Goal: Ask a question: Seek information or help from site administrators or community

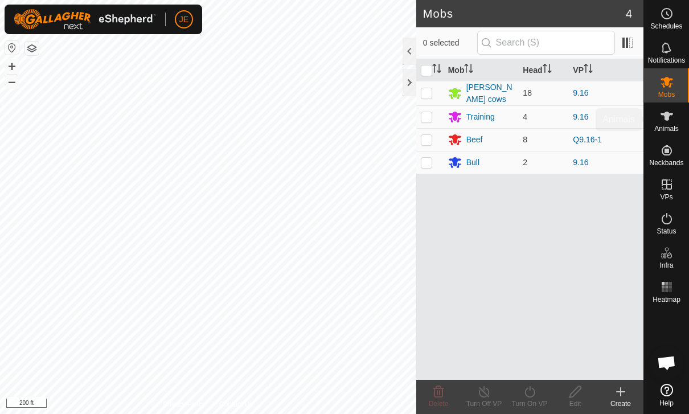
click at [665, 120] on icon at bounding box center [667, 116] width 13 height 9
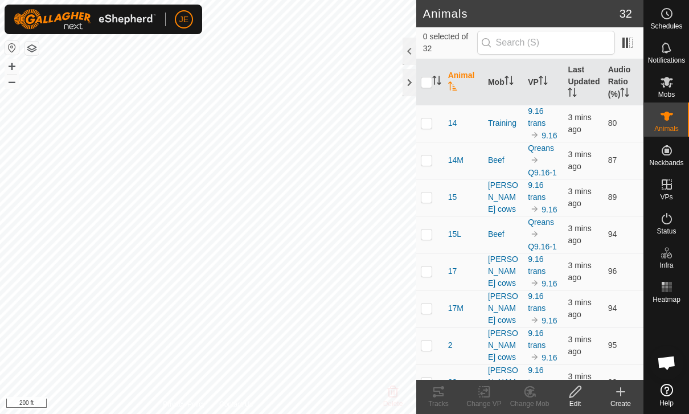
click at [579, 79] on th "Last Updated" at bounding box center [583, 82] width 40 height 46
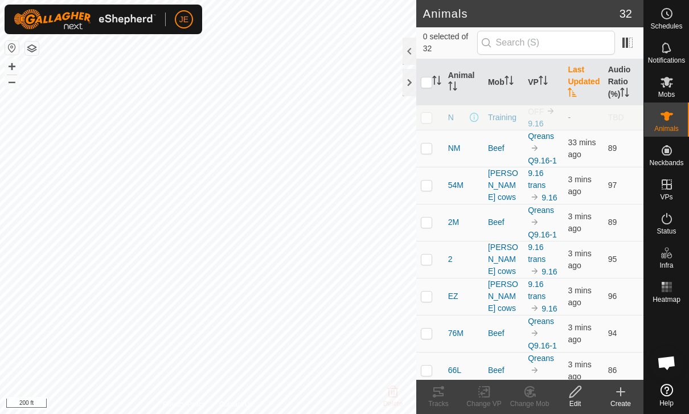
click at [539, 75] on th "VP" at bounding box center [543, 82] width 40 height 46
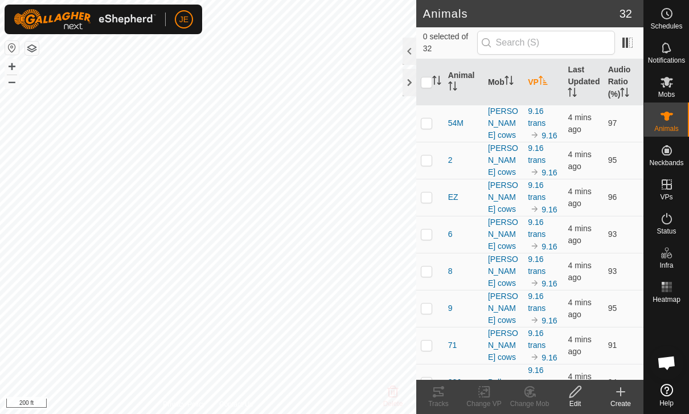
click at [578, 85] on th "Last Updated" at bounding box center [583, 82] width 40 height 46
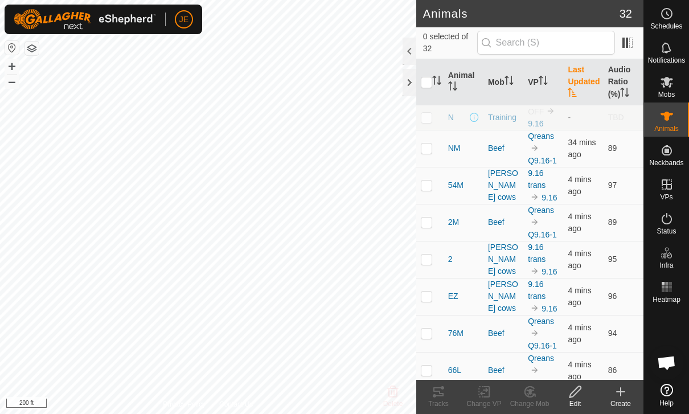
click at [583, 92] on th "Last Updated" at bounding box center [583, 82] width 40 height 46
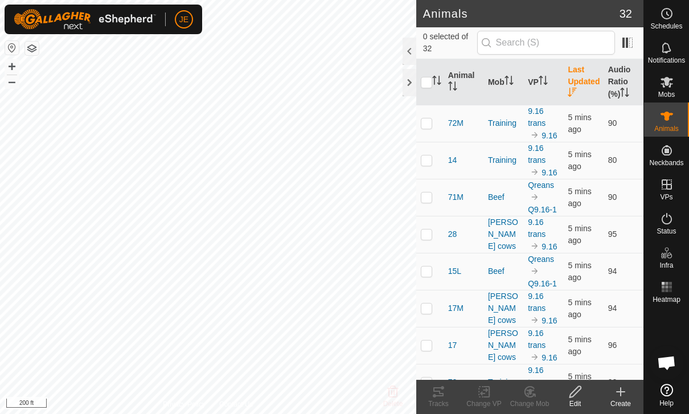
click at [577, 83] on th "Last Updated" at bounding box center [583, 82] width 40 height 46
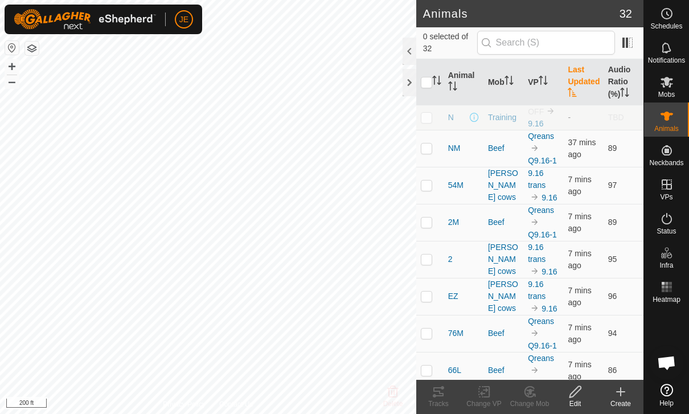
click at [578, 88] on th "Last Updated" at bounding box center [583, 82] width 40 height 46
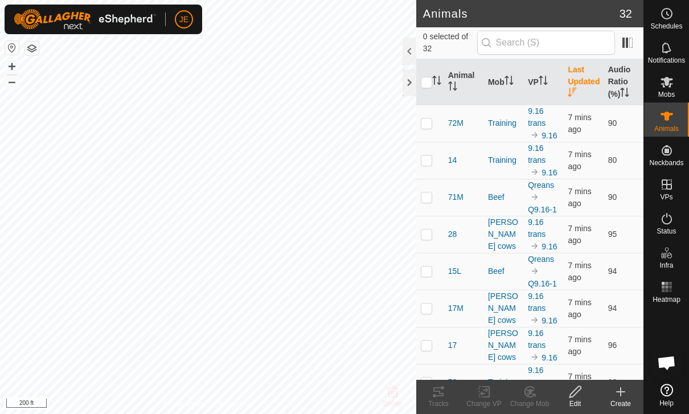
click at [583, 80] on th "Last Updated" at bounding box center [583, 82] width 40 height 46
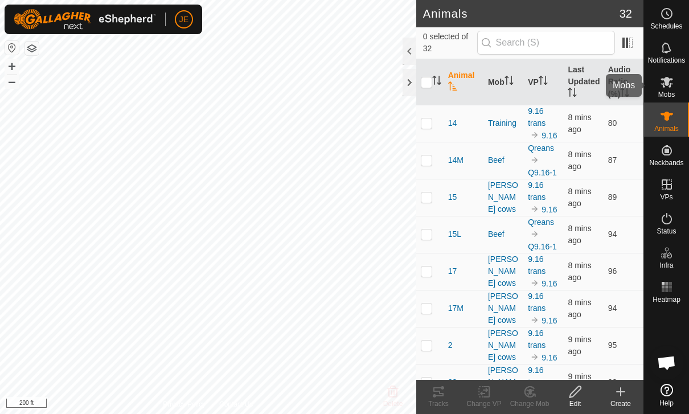
click at [667, 86] on icon at bounding box center [667, 82] width 14 height 14
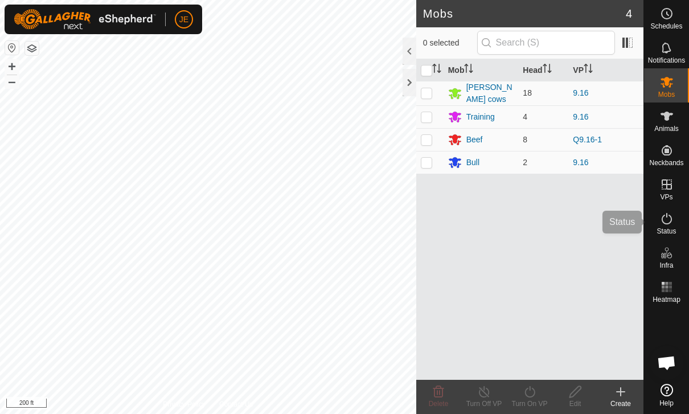
click at [668, 223] on icon at bounding box center [667, 219] width 14 height 14
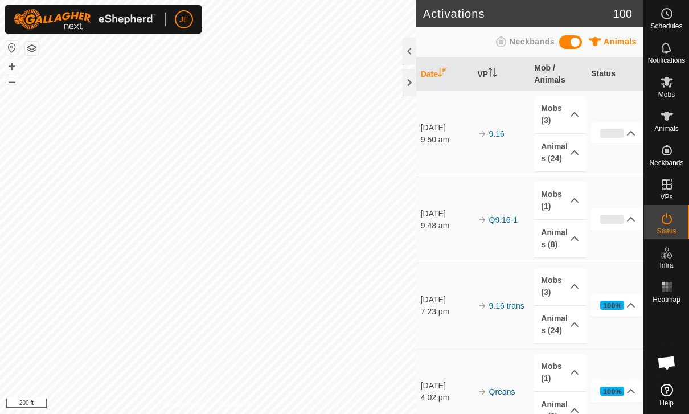
click at [572, 148] on icon at bounding box center [574, 152] width 9 height 9
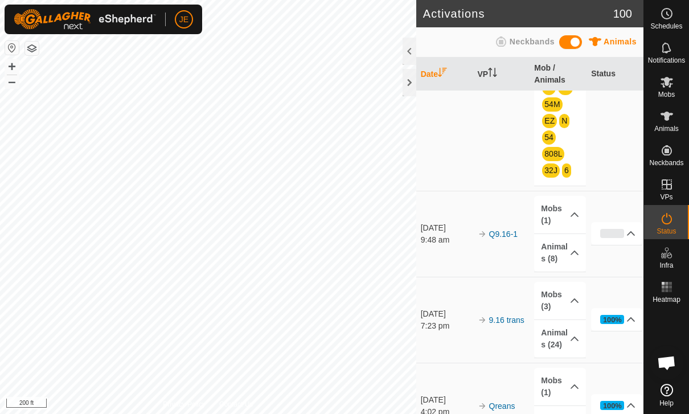
scroll to position [226, 0]
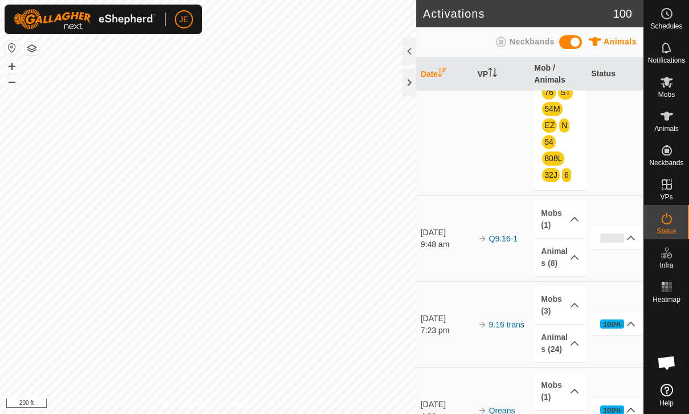
click at [571, 256] on icon at bounding box center [574, 257] width 9 height 9
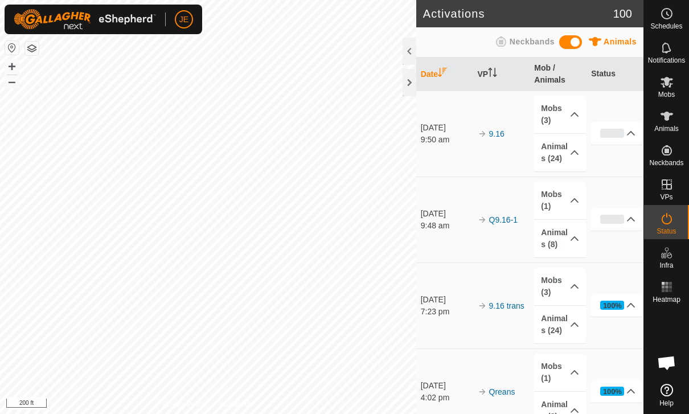
click at [567, 242] on p-accordion-header "Animals (8)" at bounding box center [559, 239] width 51 height 38
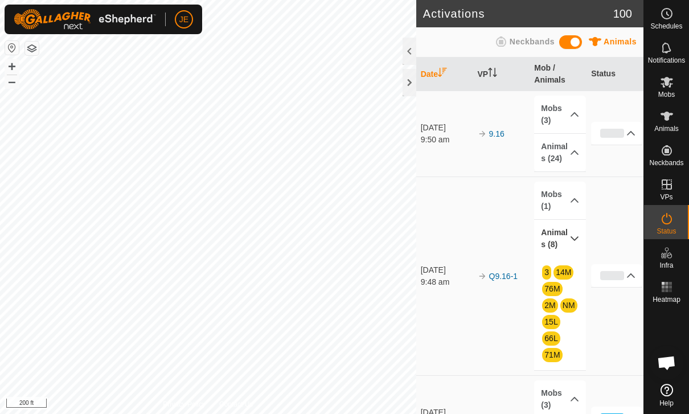
click at [572, 162] on p-accordion-header "Animals (24)" at bounding box center [559, 153] width 51 height 38
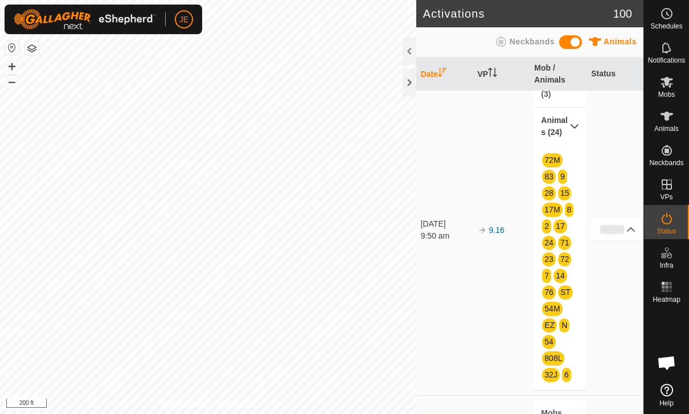
scroll to position [5, 0]
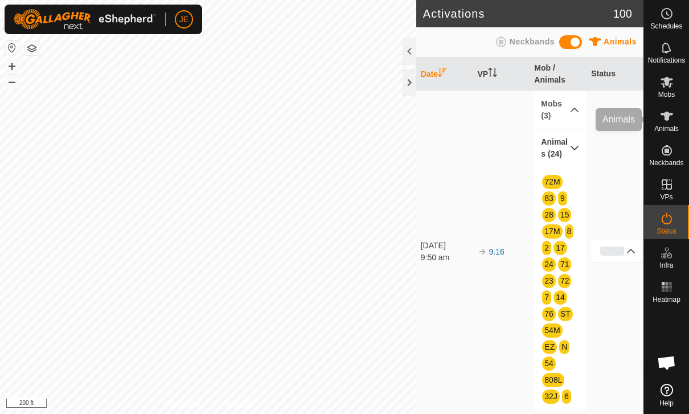
click at [670, 125] on span "Animals" at bounding box center [666, 128] width 24 height 7
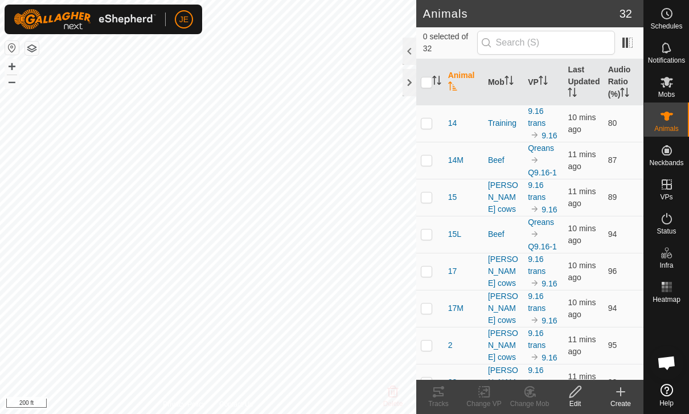
click at [583, 91] on th "Last Updated" at bounding box center [583, 82] width 40 height 46
click at [541, 82] on icon "Activate to sort" at bounding box center [543, 80] width 9 height 9
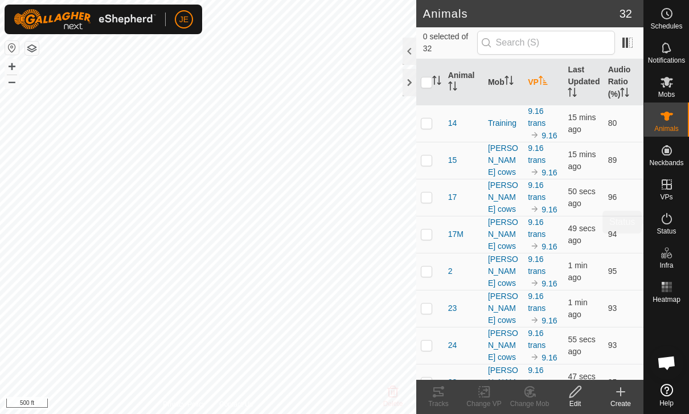
click at [673, 222] on icon at bounding box center [667, 219] width 14 height 14
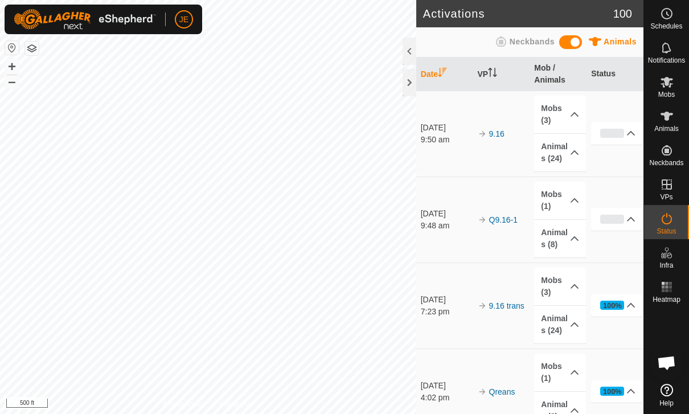
click at [569, 146] on p-accordion-header "Animals (24)" at bounding box center [559, 153] width 51 height 38
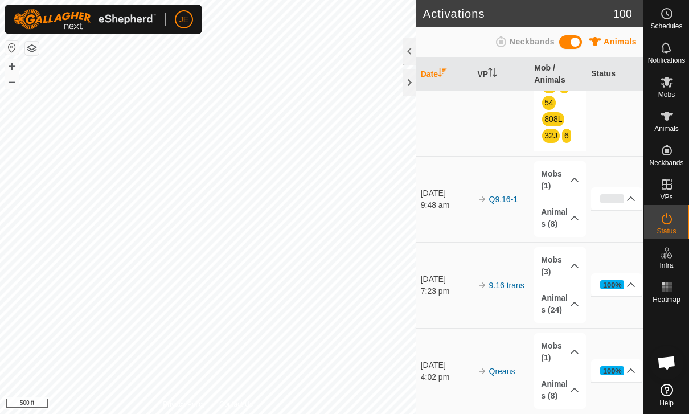
scroll to position [263, 0]
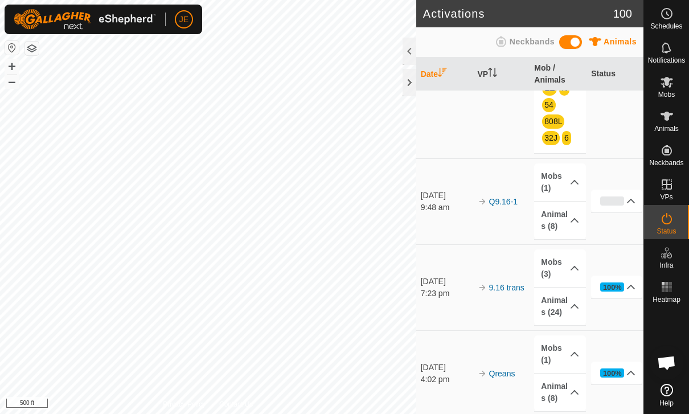
click at [568, 222] on p-accordion-header "Animals (8)" at bounding box center [559, 221] width 51 height 38
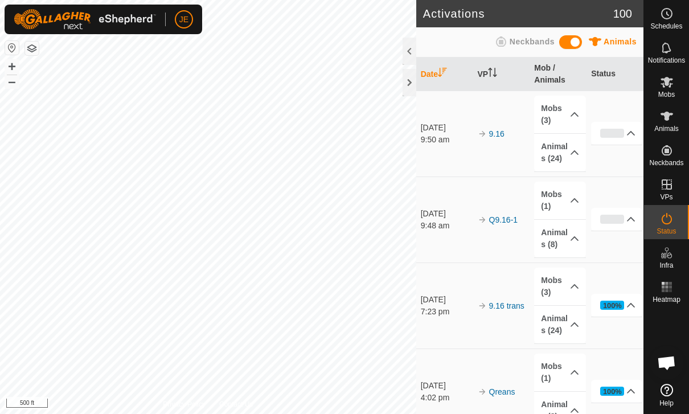
click at [567, 151] on p-accordion-header "Animals (24)" at bounding box center [559, 153] width 51 height 38
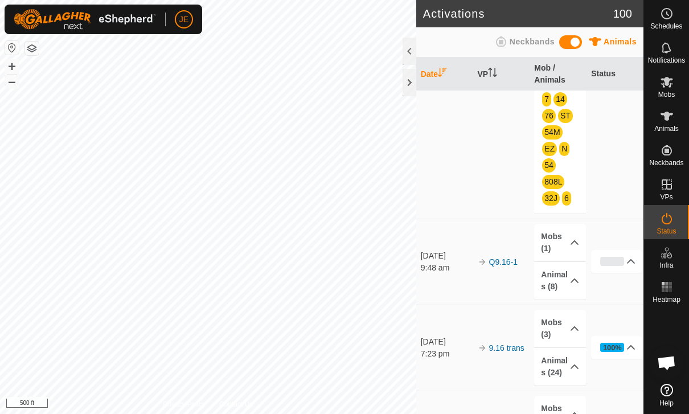
scroll to position [203, 0]
click at [572, 279] on icon at bounding box center [574, 280] width 9 height 9
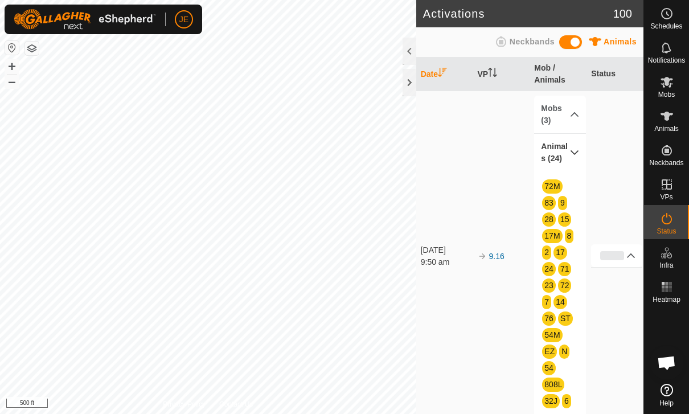
scroll to position [0, 0]
click at [662, 95] on span "Mobs" at bounding box center [666, 94] width 17 height 7
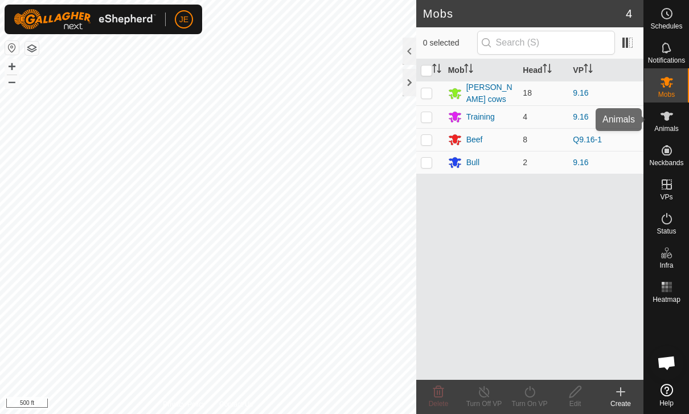
click at [670, 118] on icon at bounding box center [667, 116] width 14 height 14
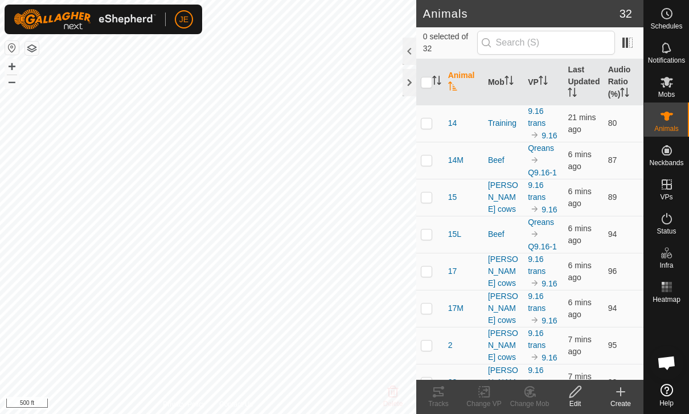
click at [583, 79] on th "Last Updated" at bounding box center [583, 82] width 40 height 46
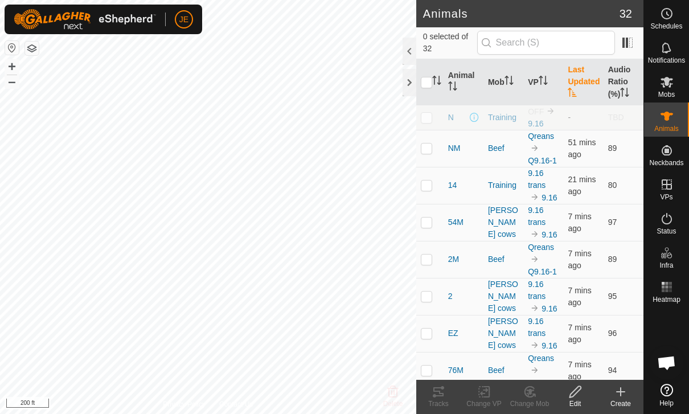
click at [670, 353] on span "Open chat" at bounding box center [667, 363] width 34 height 34
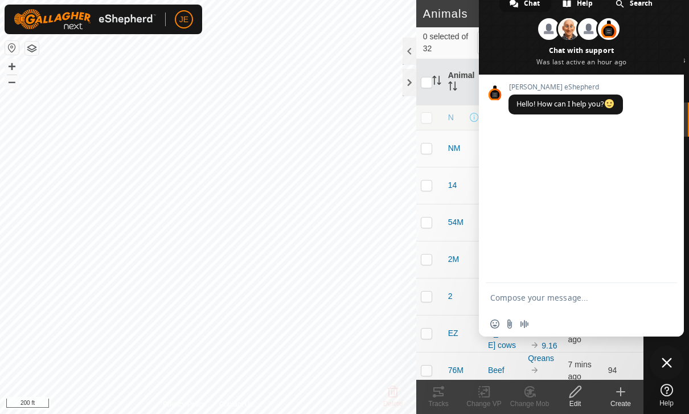
click at [585, 294] on textarea "Compose your message..." at bounding box center [568, 298] width 157 height 10
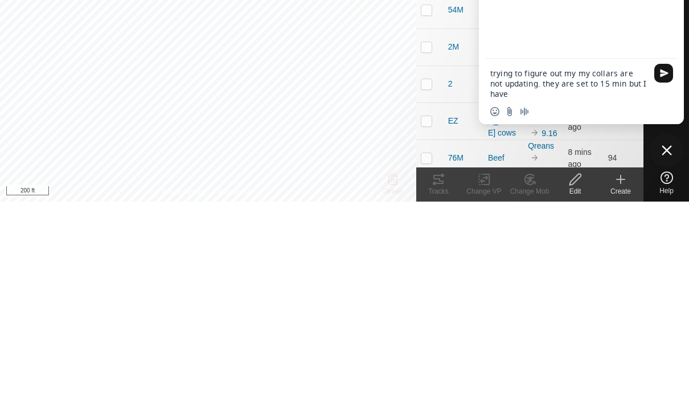
click at [523, 281] on textarea "trying to figure out my my collars are not updating. they are set to 15 min but…" at bounding box center [568, 296] width 157 height 31
click at [514, 281] on textarea "trying to figure out my my collars are not updating. they are set to 15 min but…" at bounding box center [568, 296] width 157 height 31
click at [595, 281] on textarea "trying to figure out my my collars are not updating to new paddock . they are s…" at bounding box center [568, 296] width 157 height 31
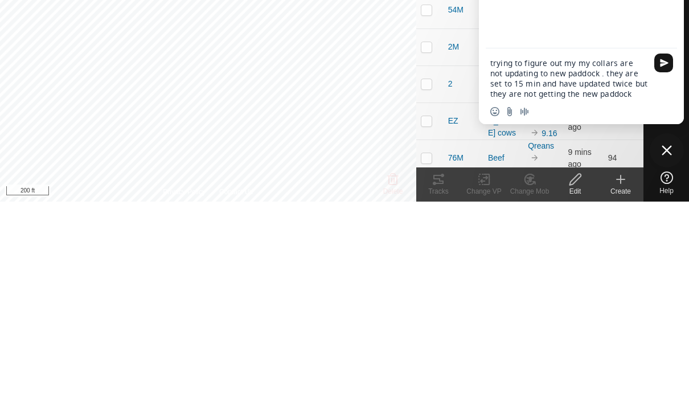
type textarea "trying to figure out my my collars are not updating to new paddock . they are s…"
click at [662, 266] on span "Send" at bounding box center [663, 275] width 19 height 19
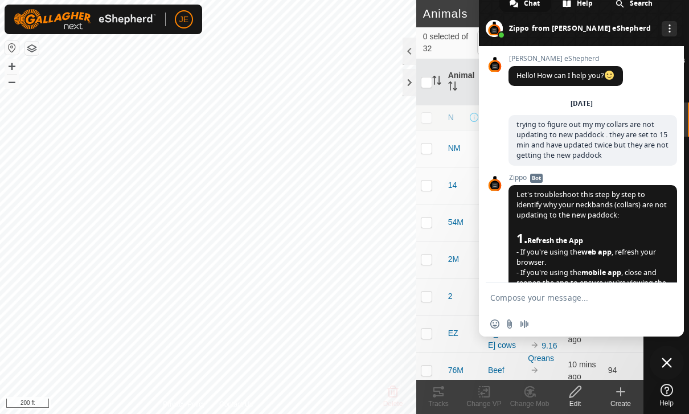
scroll to position [709, 0]
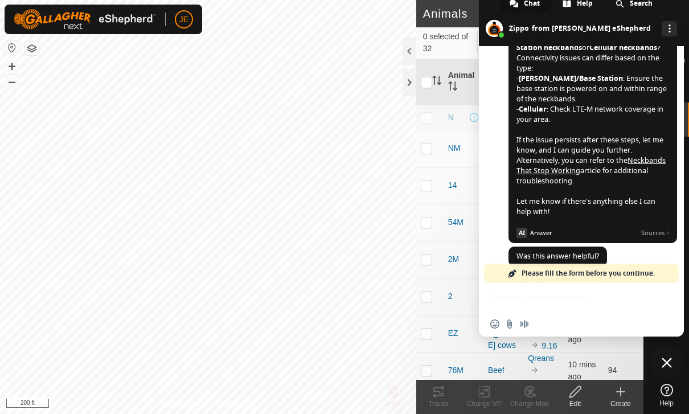
click at [617, 299] on div "Insert an emoji Send a file Audio message" at bounding box center [581, 310] width 205 height 54
click at [586, 321] on div "Insert an emoji Send a file Audio message" at bounding box center [581, 323] width 205 height 25
click at [583, 292] on div "Insert an emoji Send a file Audio message" at bounding box center [581, 310] width 205 height 54
click at [600, 273] on span "Please fill the form before you continue." at bounding box center [588, 273] width 133 height 19
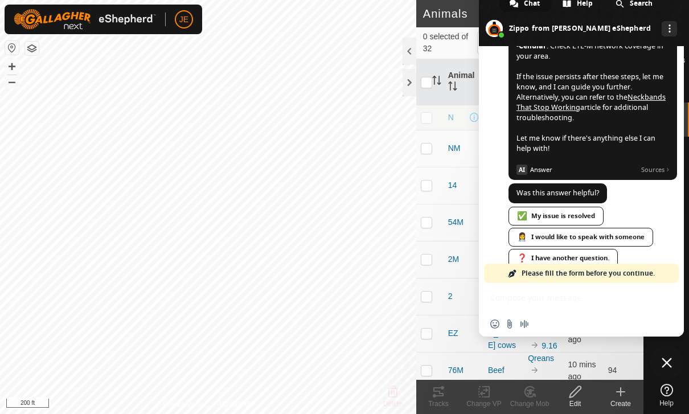
scroll to position [774, 0]
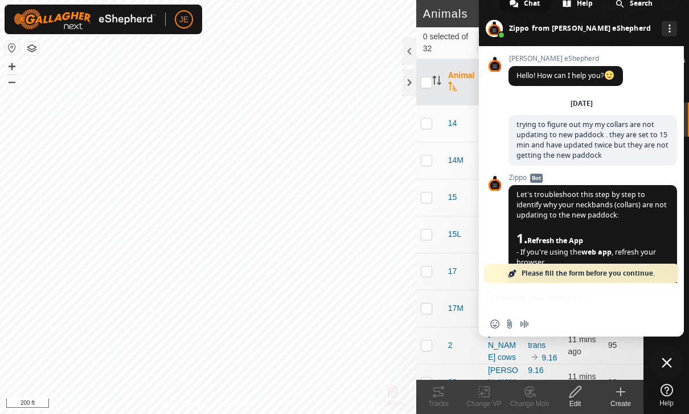
scroll to position [774, 0]
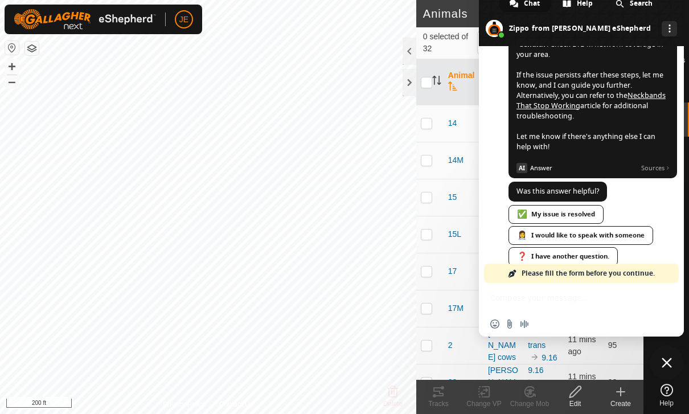
checkbox input "true"
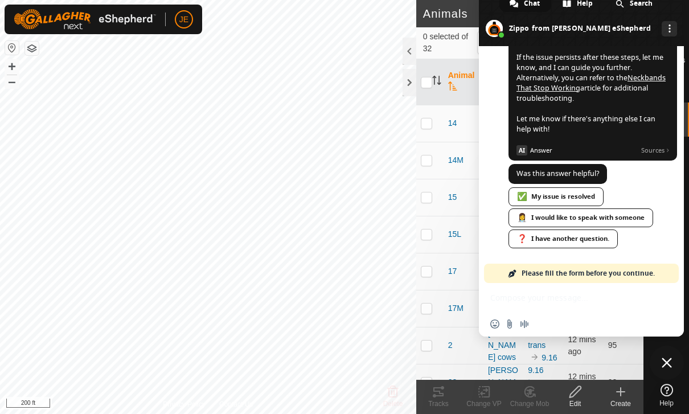
scroll to position [819, 0]
click at [629, 216] on div "👩‍⚕️ I would like to speak with someone" at bounding box center [581, 217] width 145 height 19
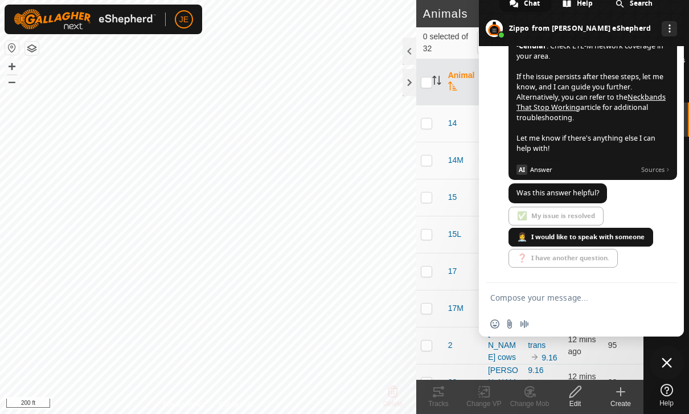
scroll to position [800, 0]
click at [625, 301] on textarea "Compose your message..." at bounding box center [568, 298] width 157 height 10
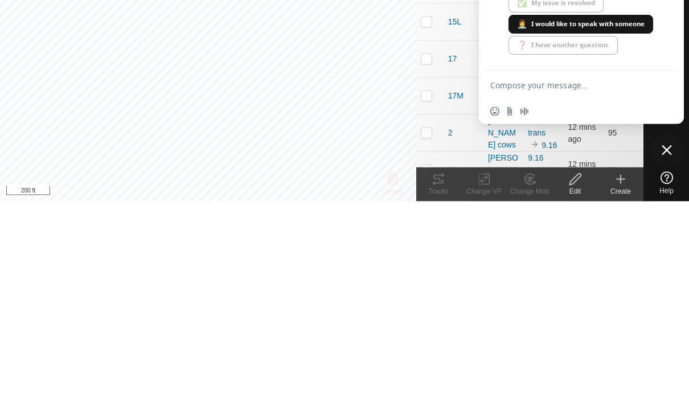
scroll to position [823, 0]
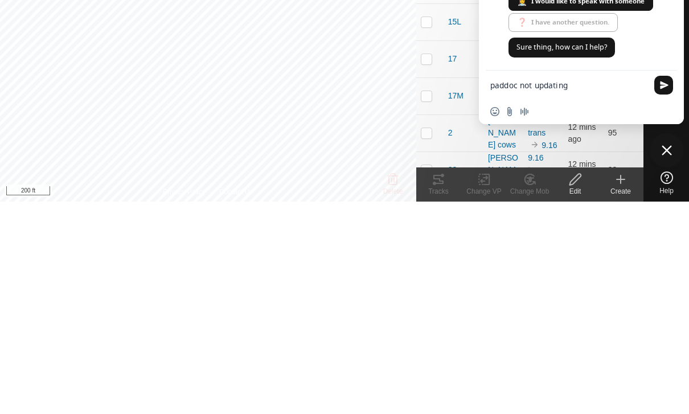
click at [506, 293] on textarea "paddoc not updating" at bounding box center [568, 298] width 157 height 10
click at [588, 293] on textarea "paddock not updating" at bounding box center [568, 298] width 157 height 10
type textarea "paddock not updating"
click at [662, 293] on span "Send" at bounding box center [664, 297] width 9 height 9
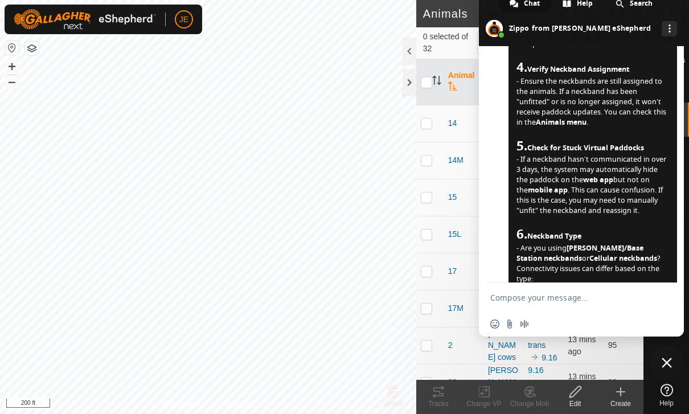
scroll to position [498, 0]
click at [411, 79] on div at bounding box center [410, 82] width 14 height 27
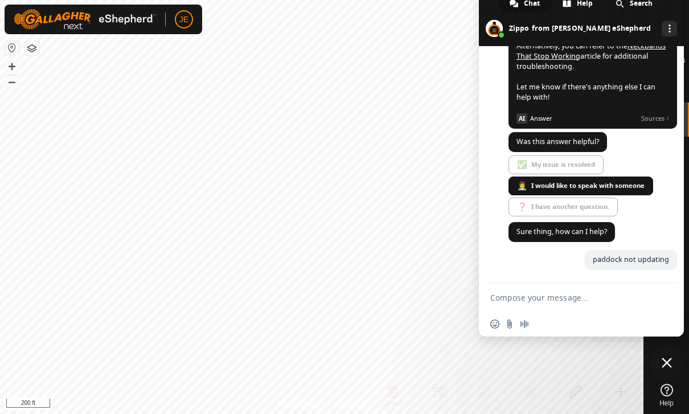
scroll to position [852, 0]
click at [662, 27] on div "More channels" at bounding box center [669, 28] width 15 height 15
click at [662, 24] on div "More channels" at bounding box center [669, 28] width 15 height 15
click at [503, 30] on span at bounding box center [494, 28] width 17 height 17
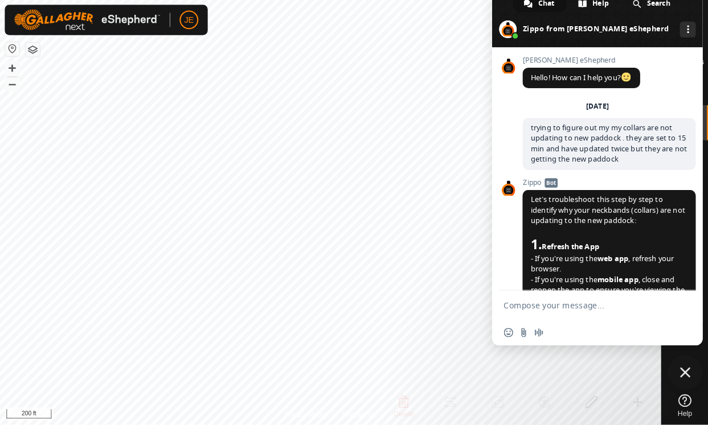
scroll to position [0, 0]
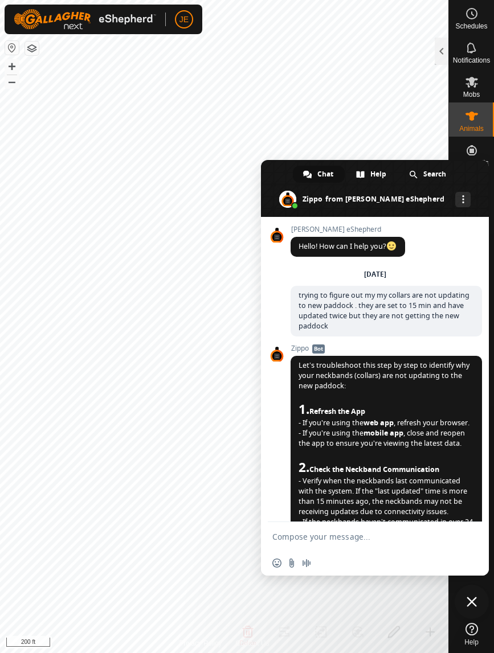
click at [473, 413] on span "Close chat" at bounding box center [471, 602] width 34 height 34
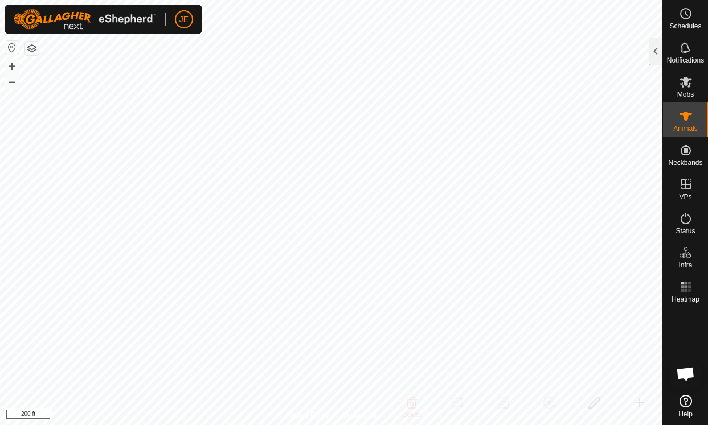
click at [650, 52] on div at bounding box center [656, 51] width 14 height 27
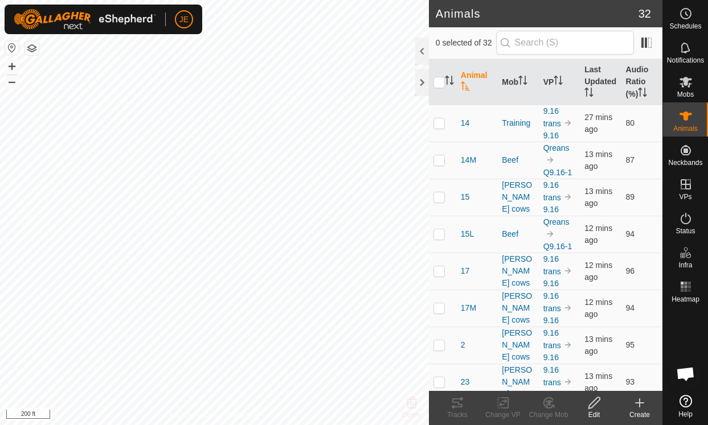
click at [602, 80] on th "Last Updated" at bounding box center [600, 82] width 41 height 46
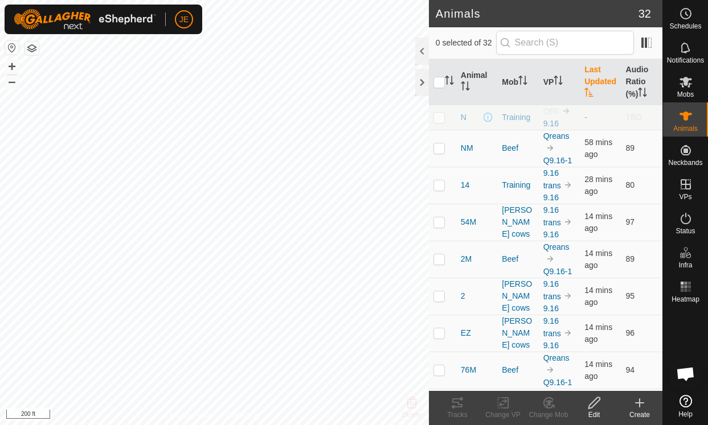
click at [605, 77] on th "Last Updated" at bounding box center [600, 82] width 41 height 46
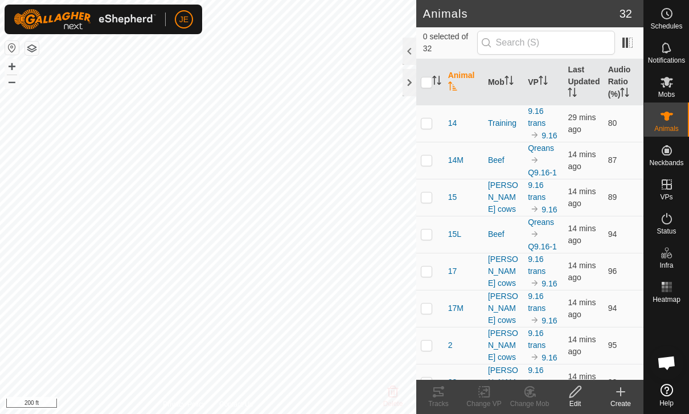
click at [581, 78] on th "Last Updated" at bounding box center [583, 82] width 40 height 46
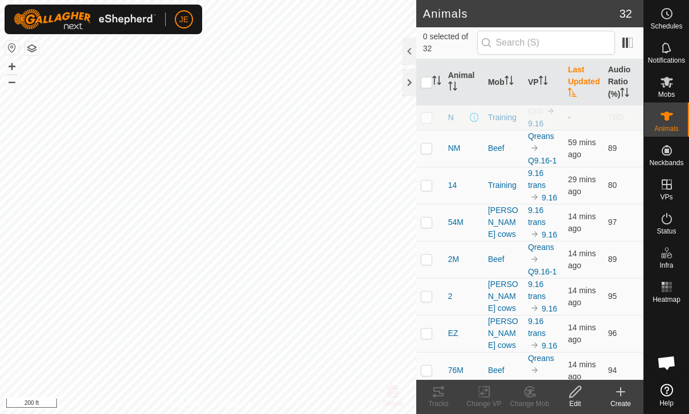
click at [586, 75] on th "Last Updated" at bounding box center [583, 82] width 40 height 46
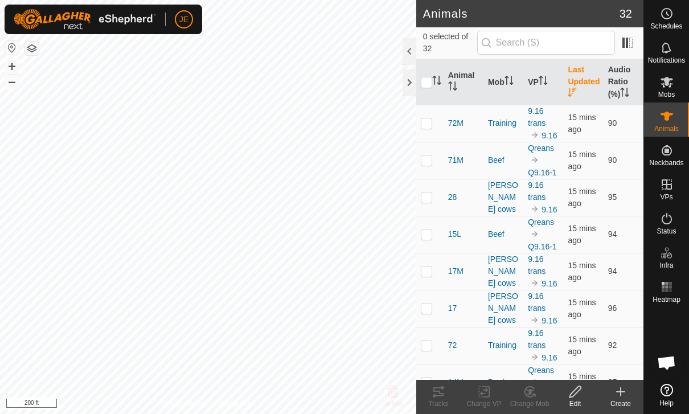
click at [588, 78] on th "Last Updated" at bounding box center [583, 82] width 40 height 46
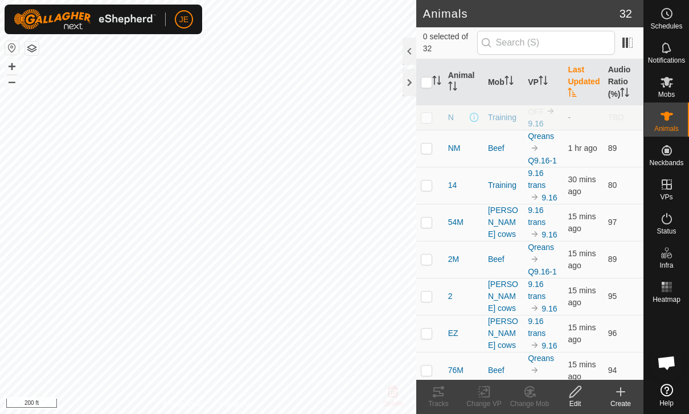
click at [584, 83] on th "Last Updated" at bounding box center [583, 82] width 40 height 46
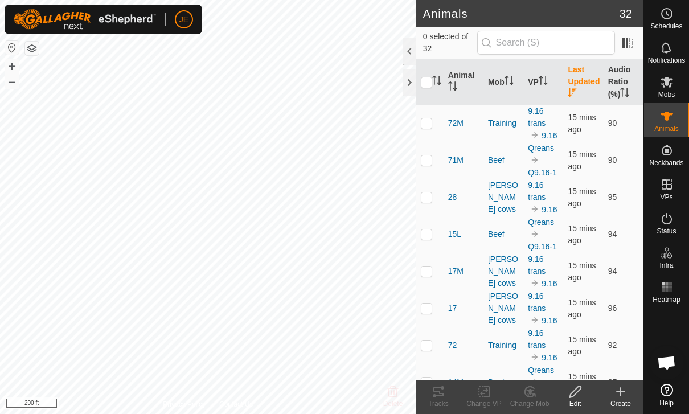
click at [587, 75] on th "Last Updated" at bounding box center [583, 82] width 40 height 46
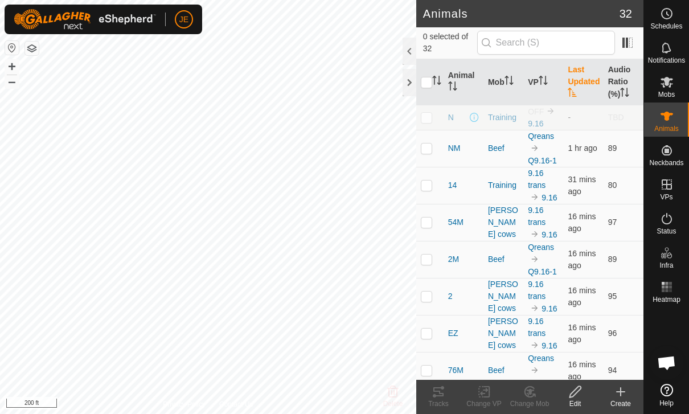
click at [583, 79] on th "Last Updated" at bounding box center [583, 82] width 40 height 46
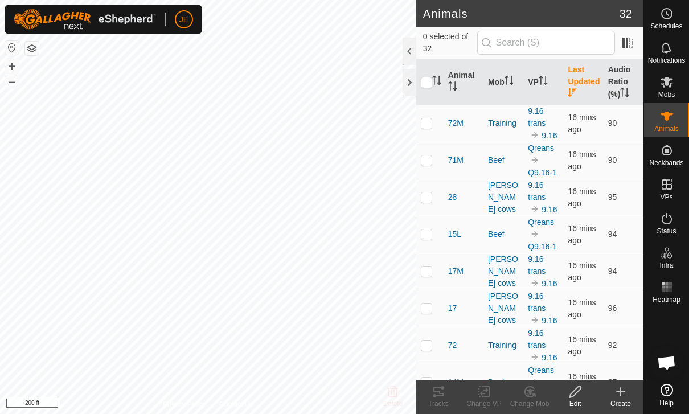
click at [573, 80] on th "Last Updated" at bounding box center [583, 82] width 40 height 46
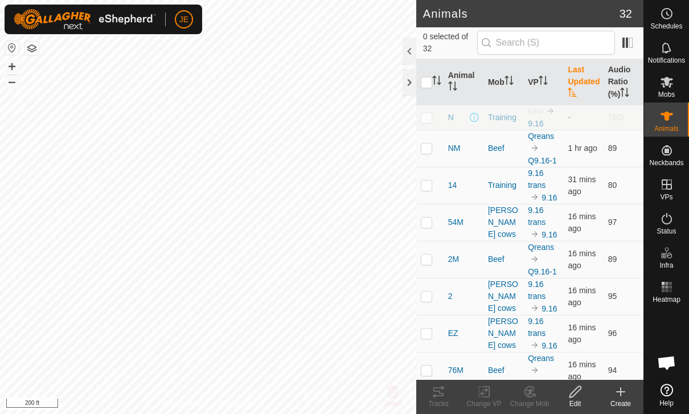
click at [580, 80] on th "Last Updated" at bounding box center [583, 82] width 40 height 46
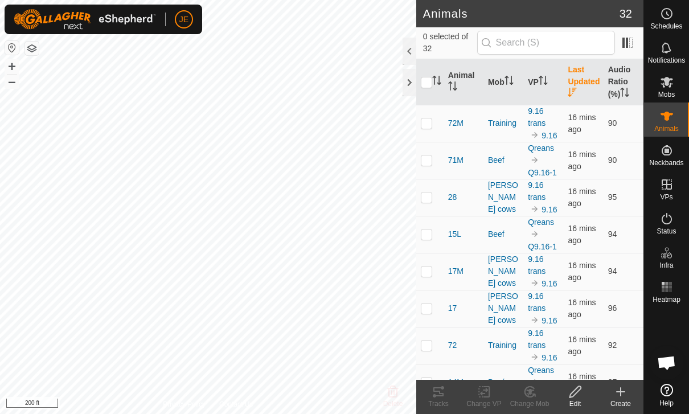
click at [583, 81] on th "Last Updated" at bounding box center [583, 82] width 40 height 46
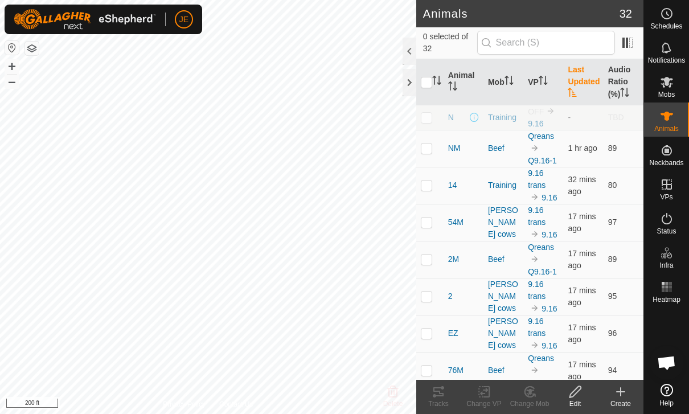
click at [583, 77] on th "Last Updated" at bounding box center [583, 82] width 40 height 46
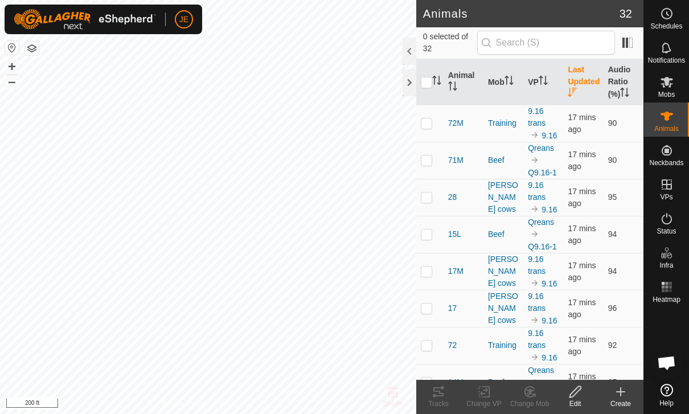
click at [587, 75] on th "Last Updated" at bounding box center [583, 82] width 40 height 46
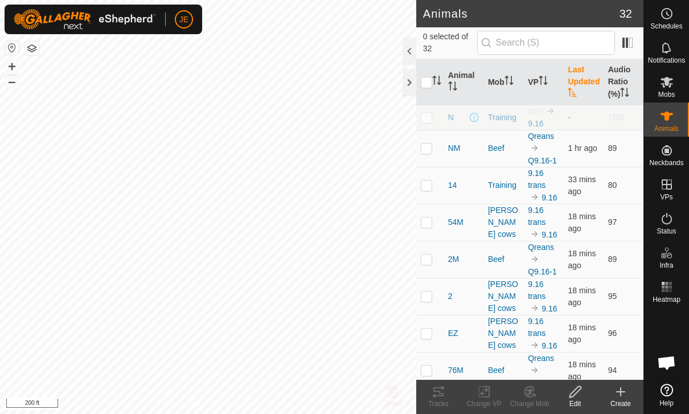
click at [587, 68] on th "Last Updated" at bounding box center [583, 82] width 40 height 46
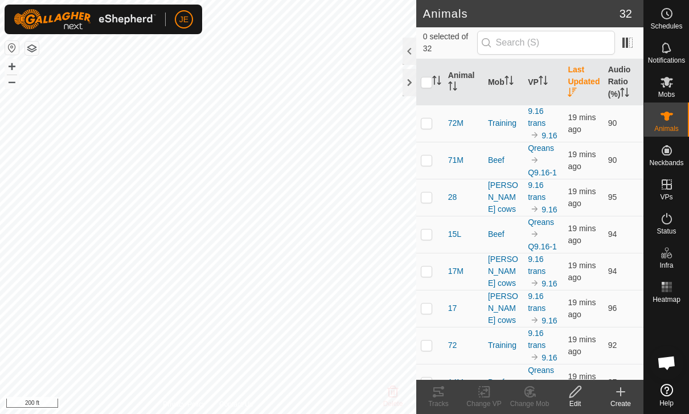
click at [585, 71] on th "Last Updated" at bounding box center [583, 82] width 40 height 46
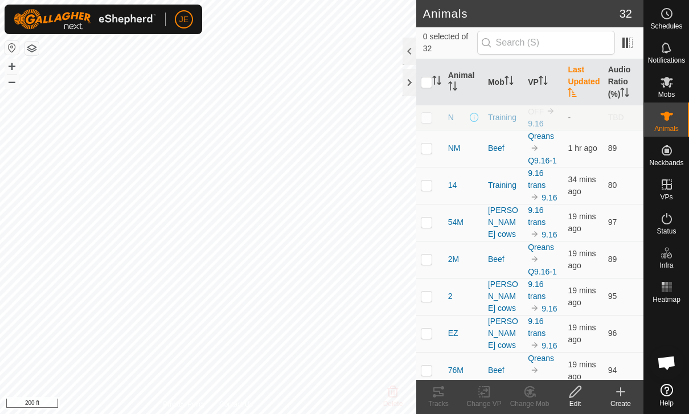
click at [582, 78] on th "Last Updated" at bounding box center [583, 82] width 40 height 46
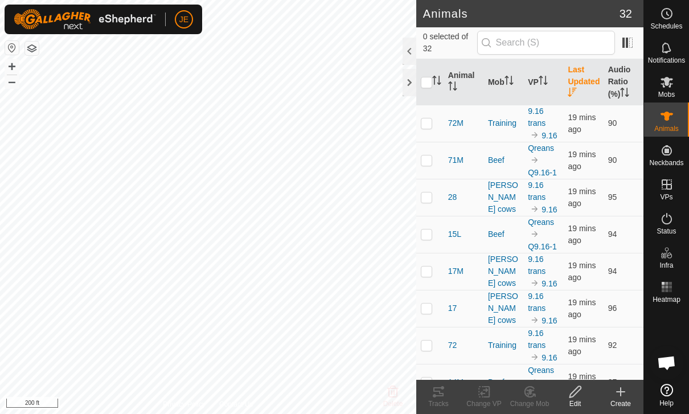
click at [537, 83] on th "VP" at bounding box center [543, 82] width 40 height 46
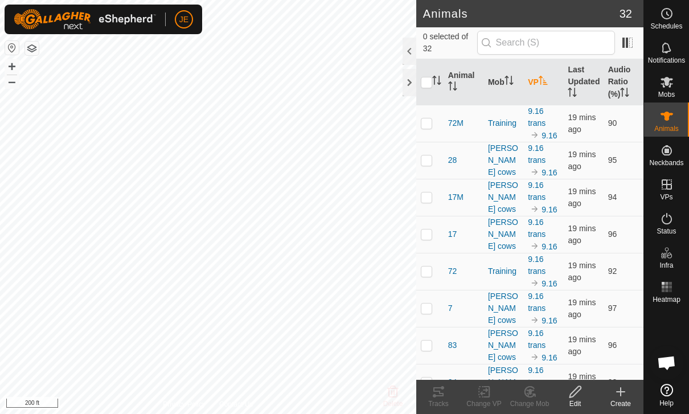
click at [543, 81] on icon "Activate to sort" at bounding box center [543, 80] width 9 height 9
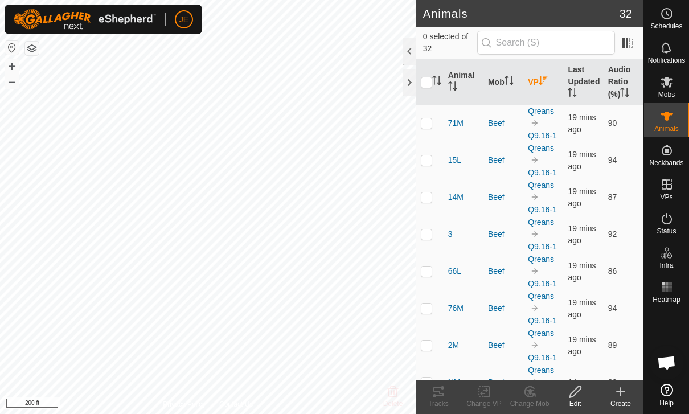
click at [583, 80] on th "Last Updated" at bounding box center [583, 82] width 40 height 46
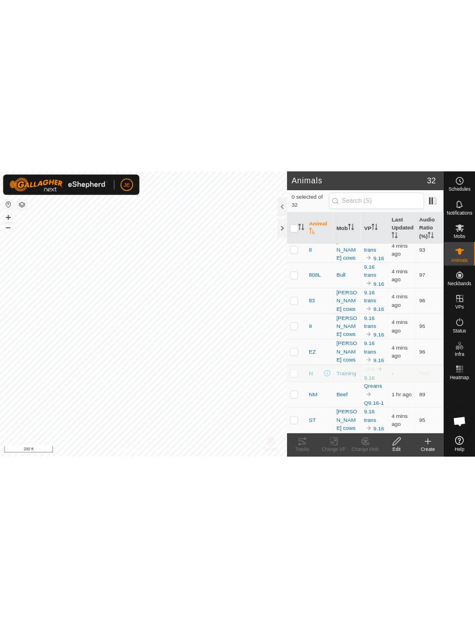
scroll to position [684, 0]
